Goal: Navigation & Orientation: Find specific page/section

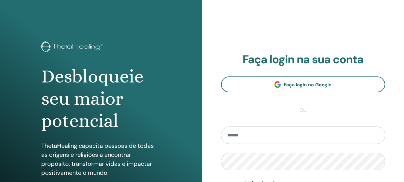
click at [280, 133] on input "email" at bounding box center [303, 134] width 165 height 17
type input "**********"
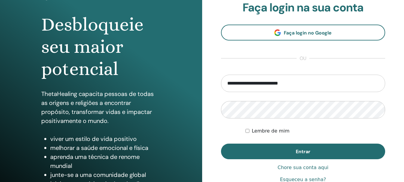
scroll to position [59, 0]
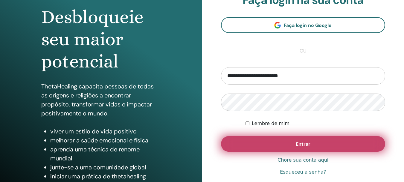
click at [311, 144] on button "Entrar" at bounding box center [303, 144] width 165 height 16
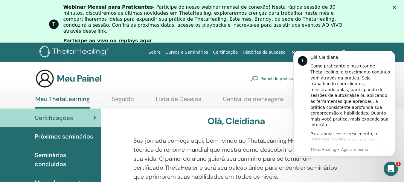
click at [381, 25] on div "T Webinar Mensal para Praticantes - Participe do nosso webinar mensal de conexã…" at bounding box center [202, 24] width 404 height 44
click at [394, 53] on icon "Descartar notificação" at bounding box center [393, 52] width 3 height 3
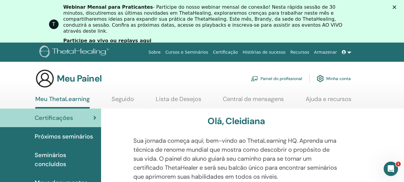
click at [396, 7] on icon "Fechar" at bounding box center [395, 7] width 4 height 4
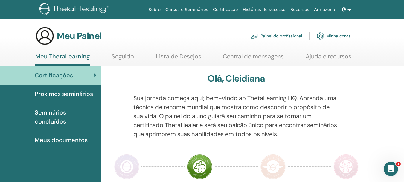
click at [91, 70] on link "Certificações" at bounding box center [50, 75] width 101 height 19
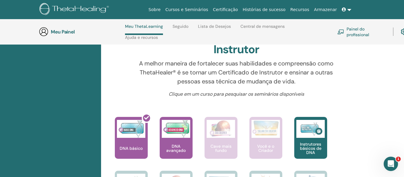
scroll to position [186, 0]
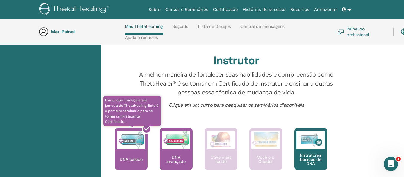
click at [133, 156] on div at bounding box center [134, 151] width 33 height 54
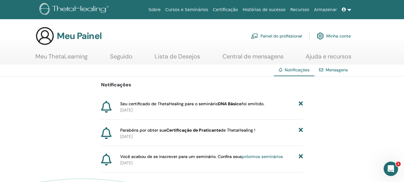
click at [252, 105] on font "foi emitido." at bounding box center [253, 103] width 23 height 5
click at [285, 36] on font "Painel do profissional" at bounding box center [282, 36] width 42 height 5
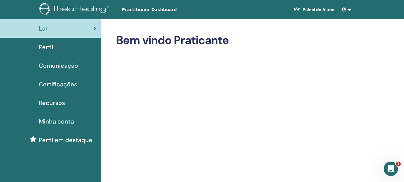
click at [64, 83] on span "Certificações" at bounding box center [58, 84] width 38 height 9
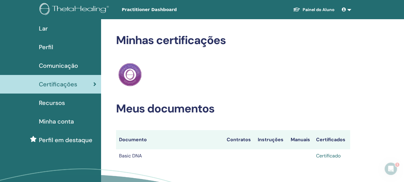
click at [327, 154] on link "Certificado" at bounding box center [328, 155] width 25 height 6
click at [322, 8] on link "Painel do Aluno" at bounding box center [313, 9] width 51 height 11
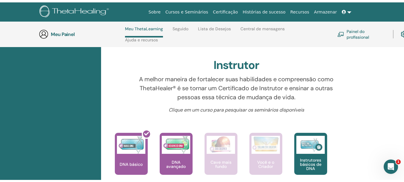
scroll to position [4, 0]
